Goal: Task Accomplishment & Management: Use online tool/utility

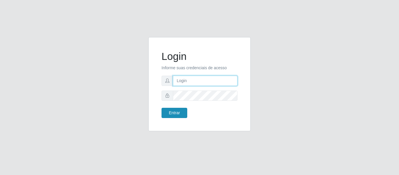
type input "precobom@rejane"
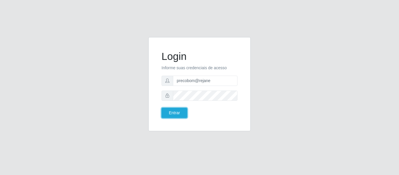
drag, startPoint x: 166, startPoint y: 114, endPoint x: 257, endPoint y: 84, distance: 95.5
click at [168, 114] on button "Entrar" at bounding box center [174, 113] width 26 height 10
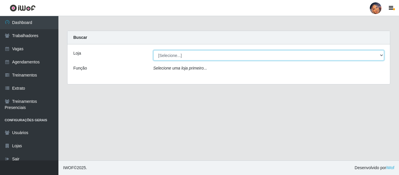
click at [278, 57] on select "[Selecione...] Supermercado Preço Bom" at bounding box center [268, 55] width 231 height 10
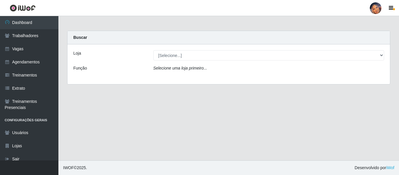
click at [271, 77] on div "Loja [Selecione...] Supermercado Preço Bom Função Selecione uma loja primeiro..." at bounding box center [228, 64] width 322 height 40
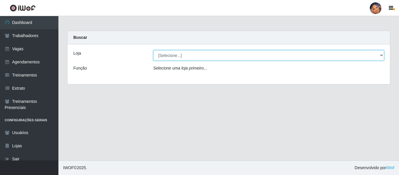
click at [277, 56] on select "[Selecione...] Supermercado Preço Bom" at bounding box center [268, 55] width 231 height 10
select select "169"
click at [153, 50] on select "[Selecione...] Supermercado Preço Bom" at bounding box center [268, 55] width 231 height 10
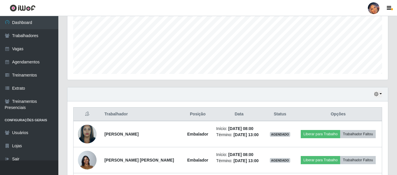
scroll to position [187, 0]
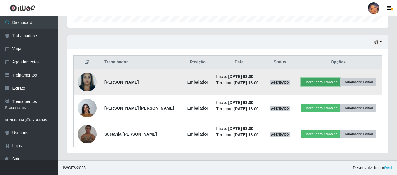
click at [319, 80] on button "Liberar para Trabalho" at bounding box center [320, 82] width 39 height 8
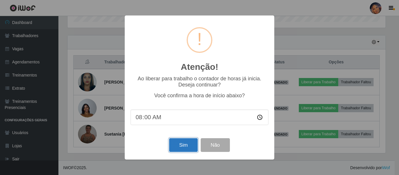
click at [186, 147] on button "Sim" at bounding box center [183, 145] width 28 height 14
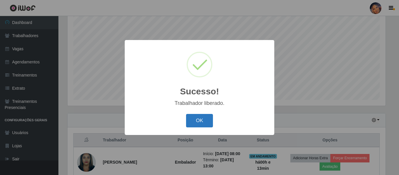
click at [190, 119] on button "OK" at bounding box center [199, 121] width 27 height 14
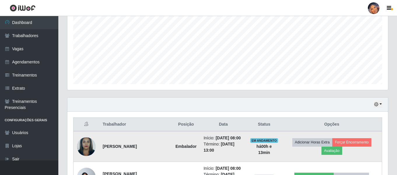
scroll to position [138, 0]
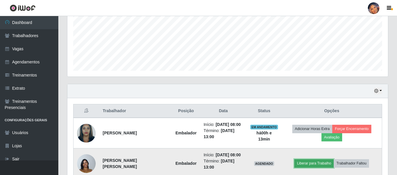
click at [310, 163] on button "Liberar para Trabalho" at bounding box center [314, 163] width 39 height 8
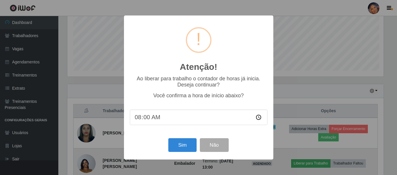
scroll to position [121, 318]
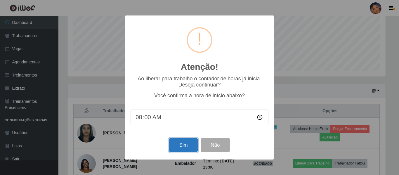
click at [185, 150] on button "Sim" at bounding box center [183, 145] width 28 height 14
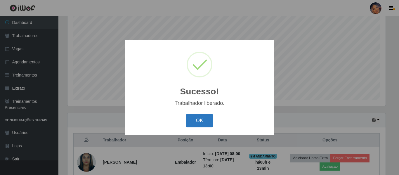
click at [193, 119] on button "OK" at bounding box center [199, 121] width 27 height 14
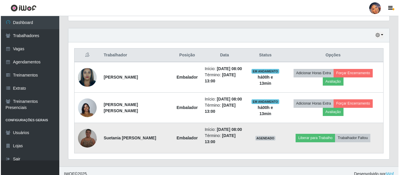
scroll to position [197, 0]
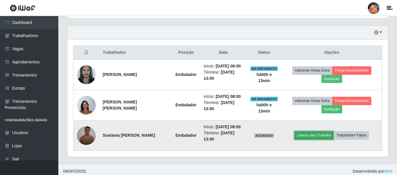
click at [306, 138] on button "Liberar para Trabalho" at bounding box center [314, 135] width 39 height 8
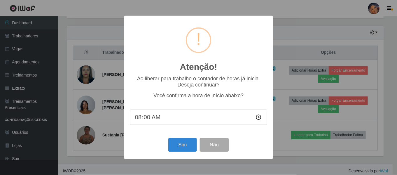
scroll to position [121, 318]
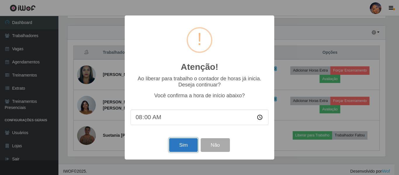
click at [183, 147] on button "Sim" at bounding box center [183, 145] width 28 height 14
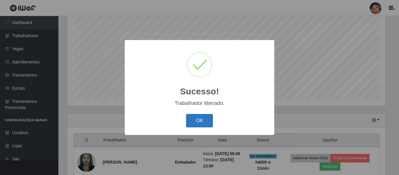
click at [201, 124] on button "OK" at bounding box center [199, 121] width 27 height 14
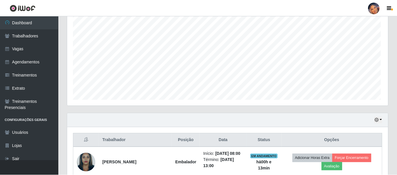
scroll to position [0, 0]
